Goal: Information Seeking & Learning: Learn about a topic

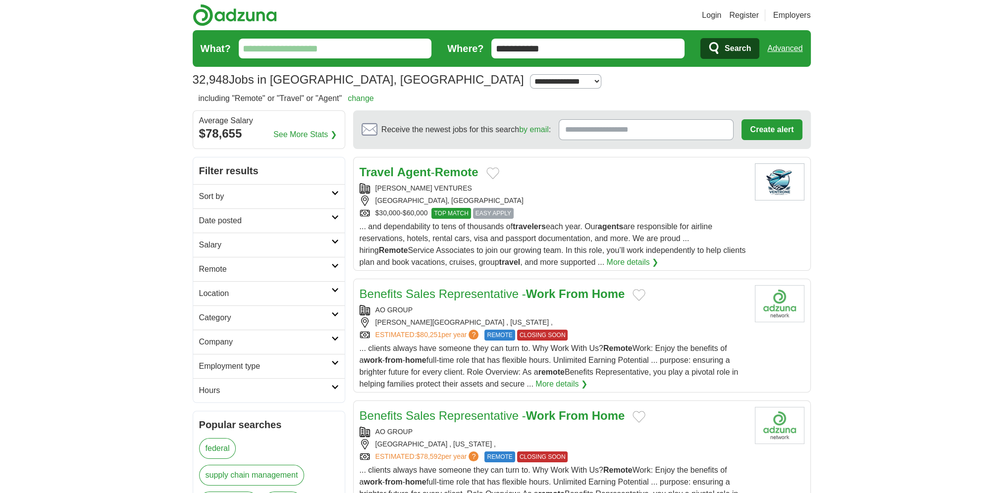
click at [232, 197] on h2 "Sort by" at bounding box center [265, 197] width 132 height 12
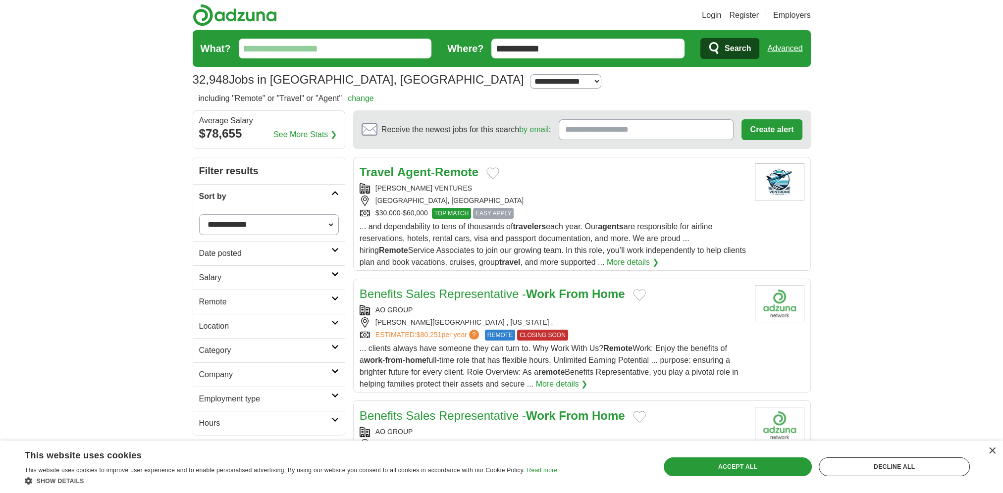
click at [298, 228] on select "**********" at bounding box center [269, 224] width 140 height 21
click at [246, 305] on h2 "Remote" at bounding box center [265, 302] width 132 height 12
click at [218, 321] on link "Remote jobs" at bounding box center [221, 325] width 45 height 8
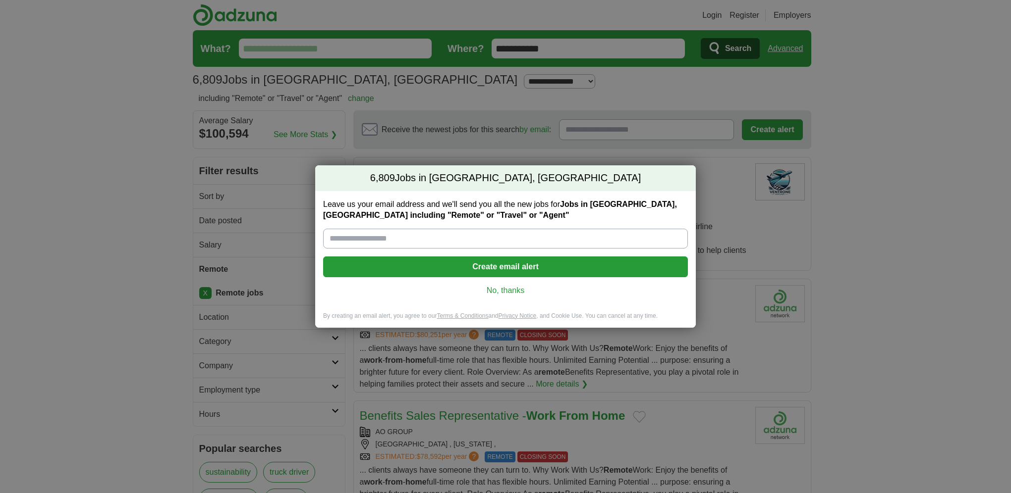
click at [505, 288] on link "No, thanks" at bounding box center [505, 290] width 349 height 11
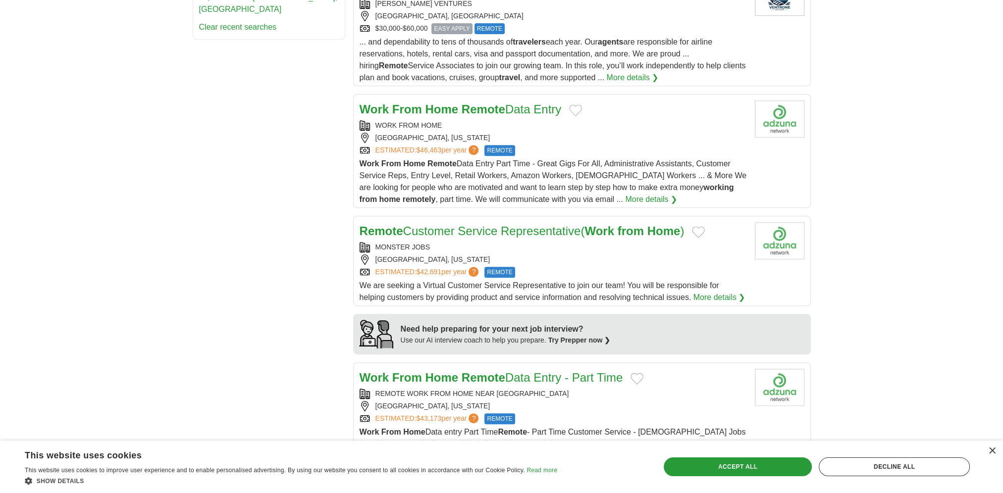
scroll to position [594, 0]
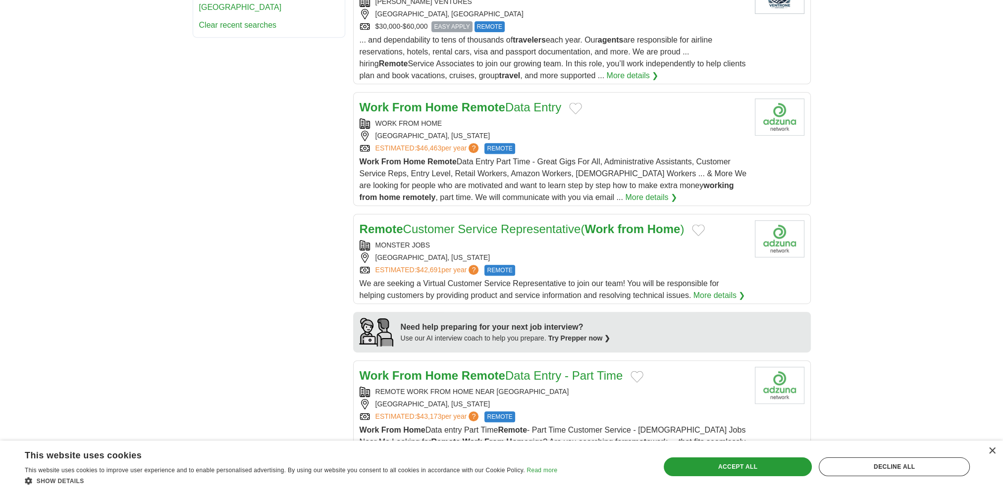
click at [575, 156] on div "Work From Home Remote Data Entry Part Time - Great Gigs For All, Administrative…" at bounding box center [553, 180] width 387 height 48
